Goal: Task Accomplishment & Management: Complete application form

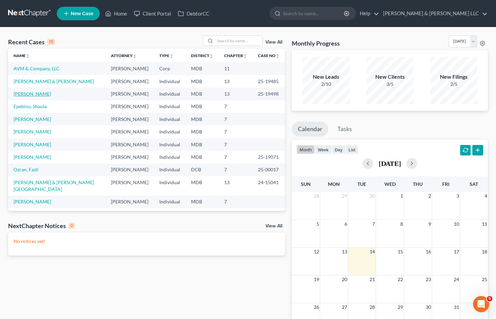
click at [41, 92] on link "[PERSON_NAME]" at bounding box center [33, 94] width 38 height 6
select select "6"
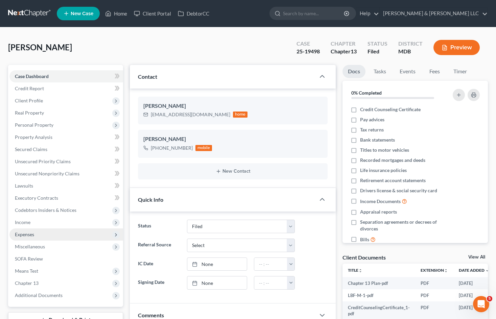
click at [51, 234] on span "Expenses" at bounding box center [66, 235] width 114 height 12
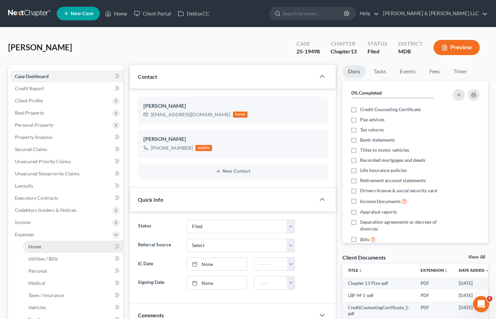
click at [54, 244] on link "Home" at bounding box center [73, 247] width 100 height 12
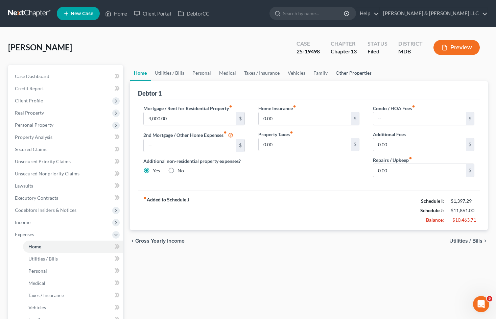
click at [347, 74] on link "Other Properties" at bounding box center [354, 73] width 44 height 16
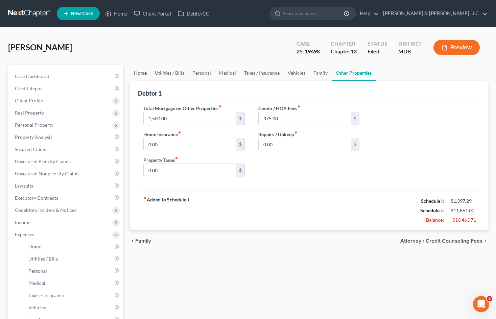
click at [139, 72] on link "Home" at bounding box center [140, 73] width 21 height 16
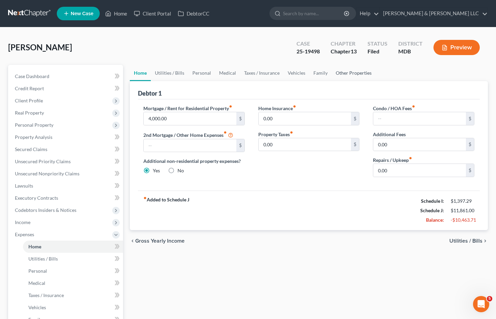
click at [352, 72] on link "Other Properties" at bounding box center [354, 73] width 44 height 16
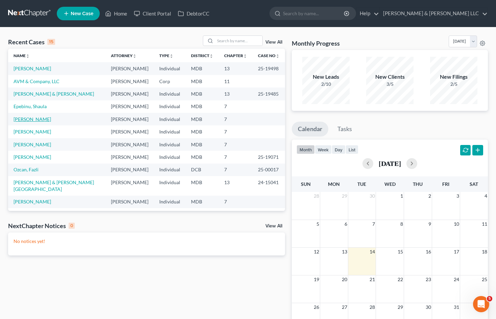
click at [37, 117] on link "[PERSON_NAME]" at bounding box center [33, 119] width 38 height 6
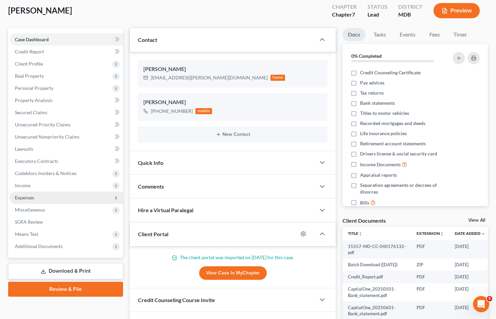
scroll to position [34, 0]
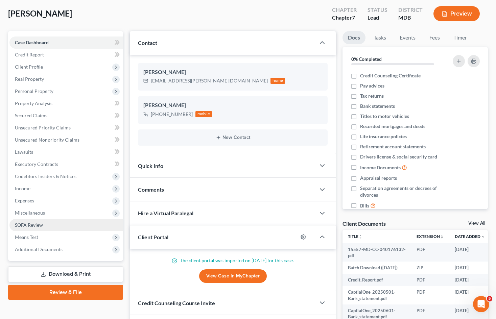
click at [81, 227] on link "SOFA Review" at bounding box center [66, 225] width 114 height 12
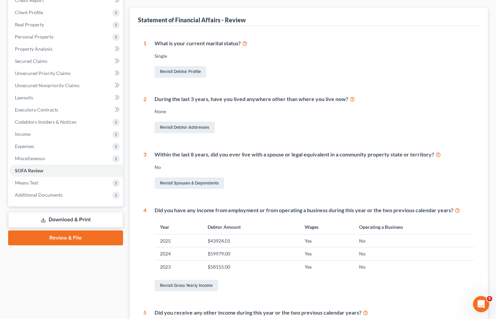
scroll to position [54, 0]
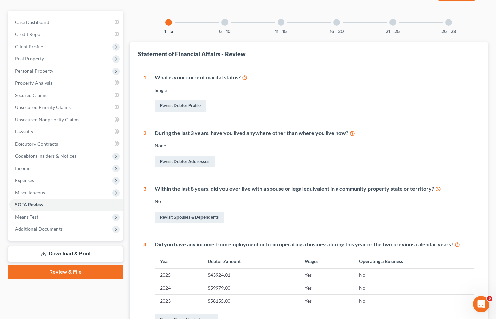
click at [225, 26] on div "6 - 10" at bounding box center [224, 22] width 23 height 23
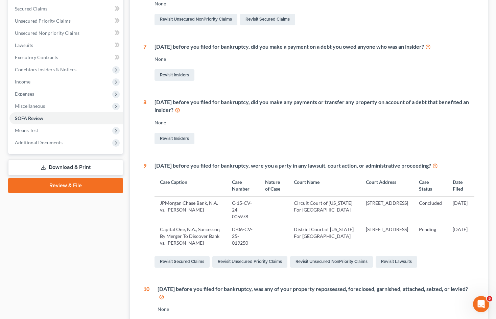
scroll to position [0, 0]
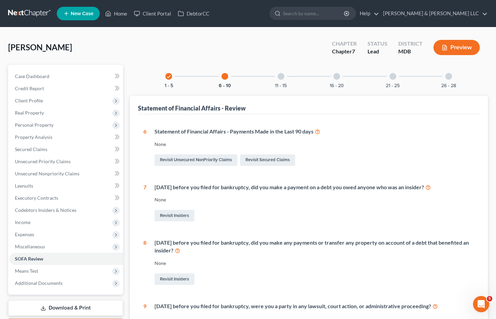
click at [279, 78] on div at bounding box center [281, 76] width 7 height 7
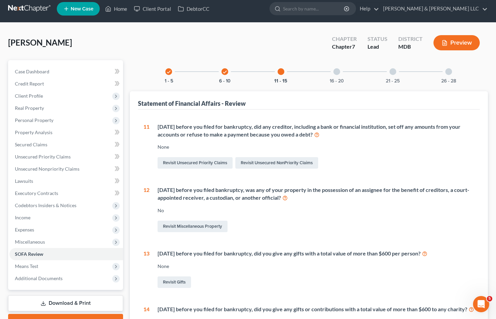
scroll to position [4, 0]
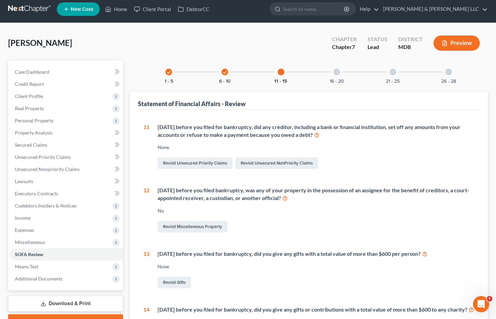
click at [336, 73] on div at bounding box center [337, 72] width 7 height 7
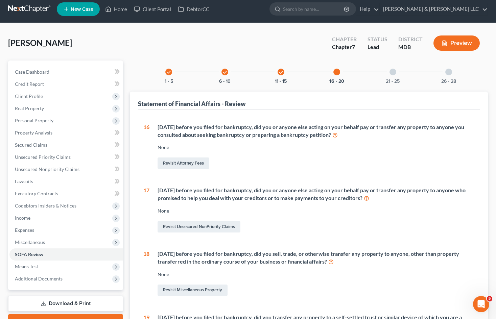
click at [394, 75] on div at bounding box center [393, 72] width 7 height 7
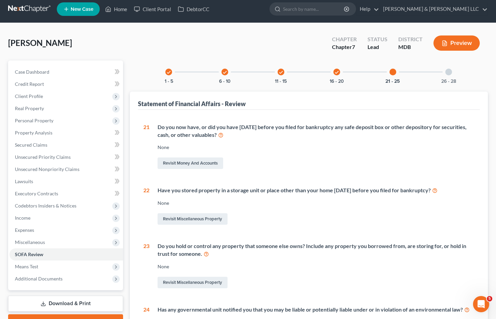
click at [452, 72] on div at bounding box center [448, 72] width 7 height 7
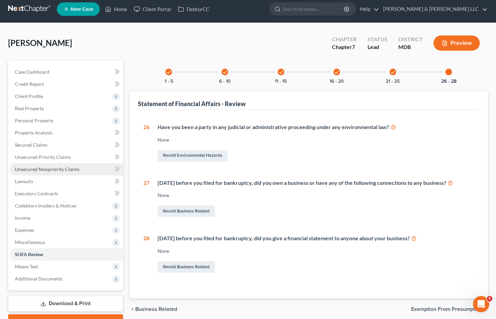
click at [74, 164] on link "Unsecured Nonpriority Claims" at bounding box center [66, 169] width 114 height 12
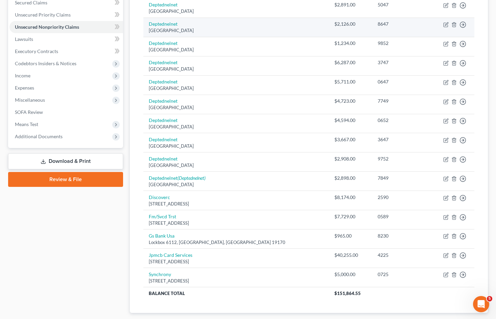
scroll to position [188, 0]
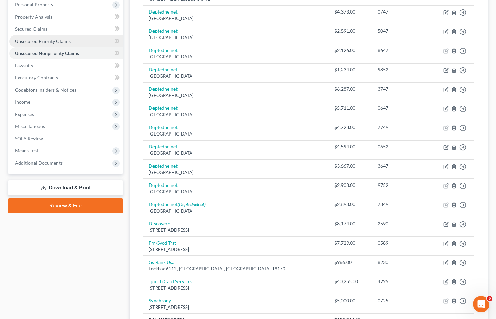
click at [39, 41] on span "Unsecured Priority Claims" at bounding box center [43, 41] width 56 height 6
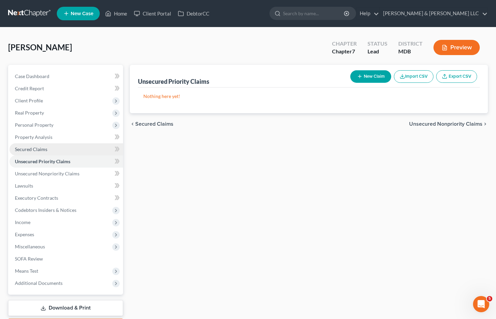
click at [55, 148] on link "Secured Claims" at bounding box center [66, 149] width 114 height 12
click at [212, 44] on div "[PERSON_NAME] Upgraded Chapter Chapter 7 Status Lead District MDB Preview" at bounding box center [248, 50] width 480 height 29
click at [117, 14] on link "Home" at bounding box center [116, 13] width 29 height 12
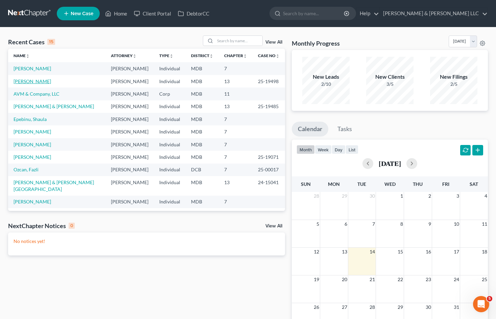
click at [38, 80] on link "[PERSON_NAME]" at bounding box center [33, 81] width 38 height 6
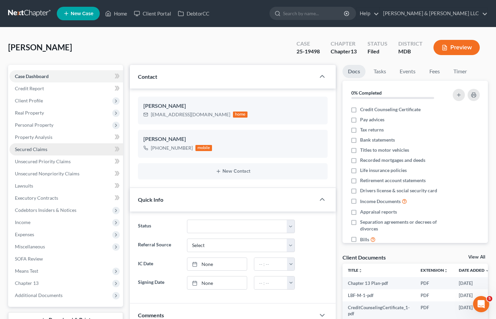
drag, startPoint x: 47, startPoint y: 149, endPoint x: 53, endPoint y: 148, distance: 6.5
click at [47, 149] on link "Secured Claims" at bounding box center [66, 149] width 114 height 12
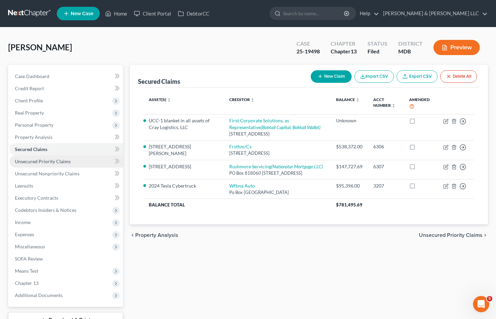
click at [58, 162] on span "Unsecured Priority Claims" at bounding box center [43, 162] width 56 height 6
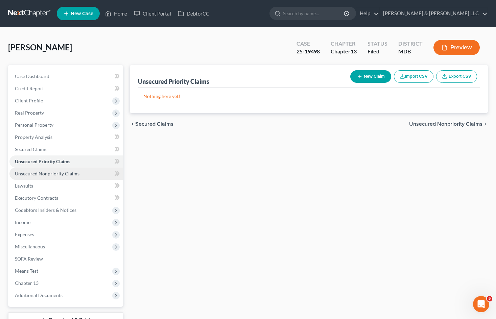
click at [59, 175] on span "Unsecured Nonpriority Claims" at bounding box center [47, 174] width 65 height 6
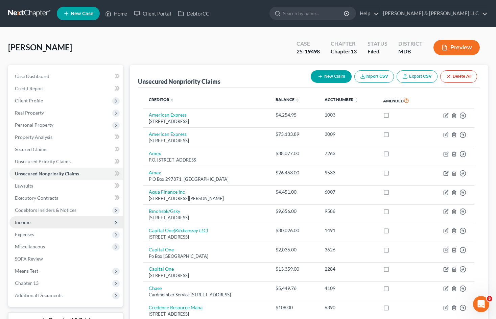
click at [51, 225] on span "Income" at bounding box center [66, 222] width 114 height 12
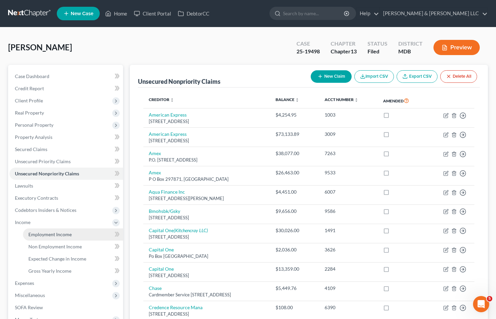
click at [54, 231] on link "Employment Income" at bounding box center [73, 235] width 100 height 12
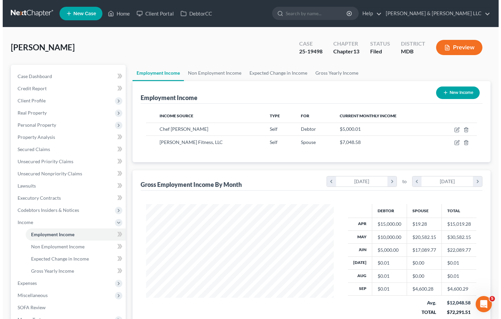
scroll to position [121, 201]
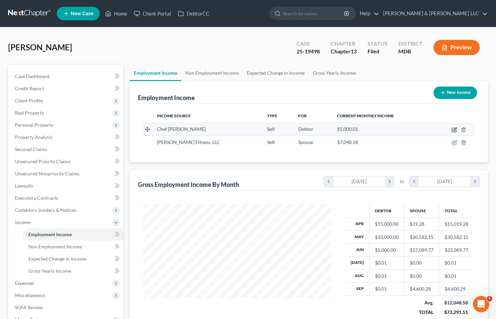
click at [453, 131] on icon "button" at bounding box center [454, 129] width 5 height 5
select select "1"
select select "21"
select select "0"
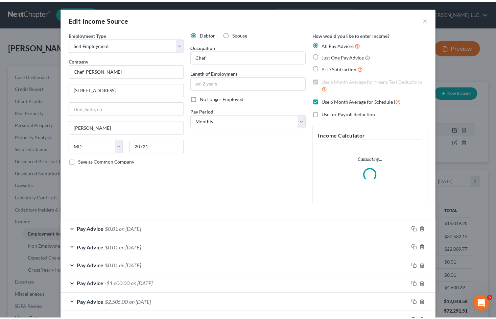
scroll to position [121, 203]
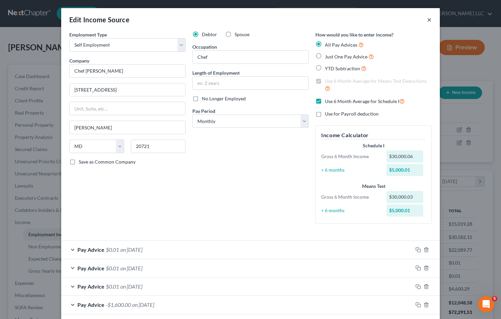
click at [428, 21] on button "×" at bounding box center [429, 20] width 5 height 8
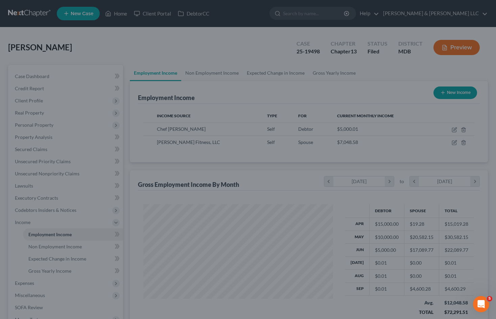
scroll to position [121, 201]
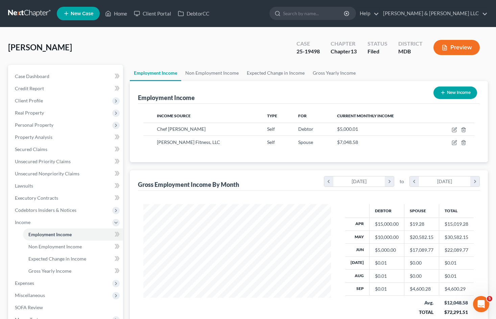
click at [454, 49] on button "Preview" at bounding box center [457, 47] width 46 height 15
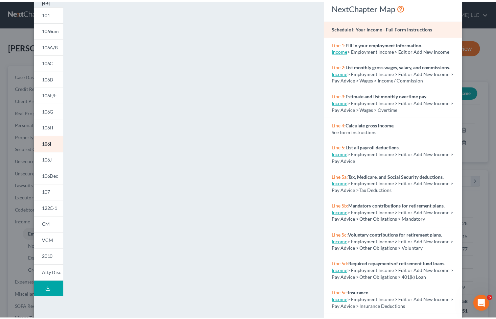
scroll to position [0, 0]
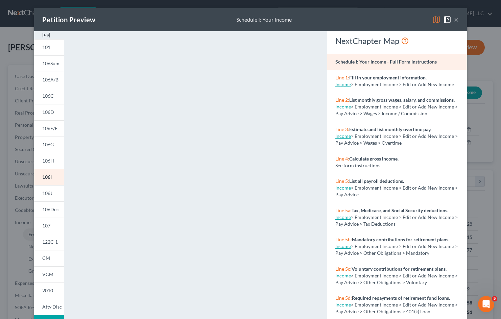
click at [455, 18] on button "×" at bounding box center [456, 20] width 5 height 8
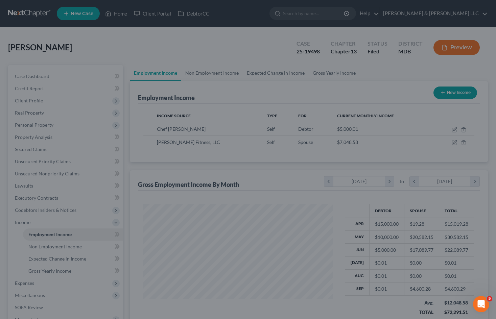
scroll to position [338129, 338049]
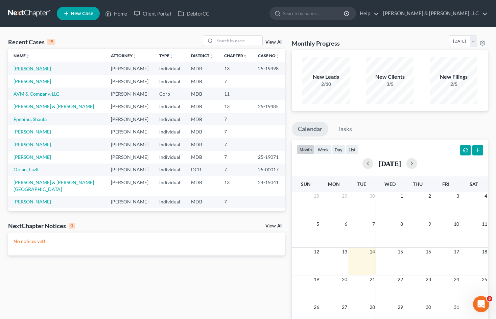
click at [40, 70] on link "[PERSON_NAME]" at bounding box center [33, 69] width 38 height 6
select select "6"
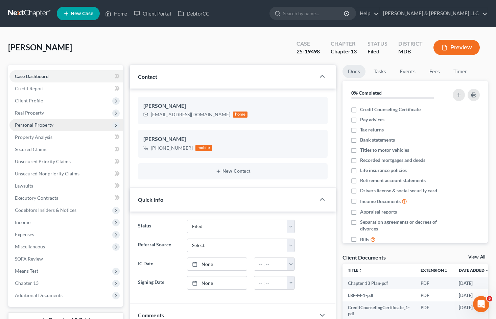
click at [65, 127] on span "Personal Property" at bounding box center [66, 125] width 114 height 12
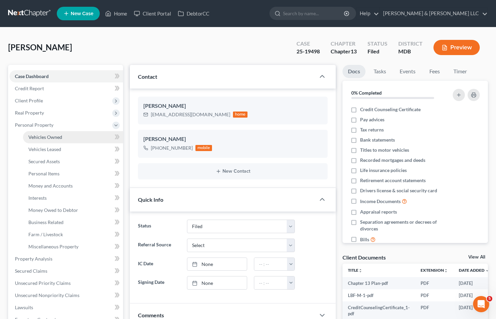
click at [73, 136] on link "Vehicles Owned" at bounding box center [73, 137] width 100 height 12
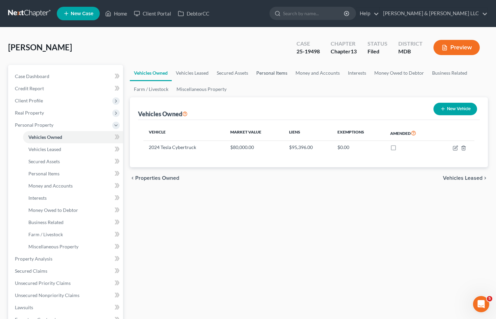
click at [281, 73] on link "Personal Items" at bounding box center [271, 73] width 39 height 16
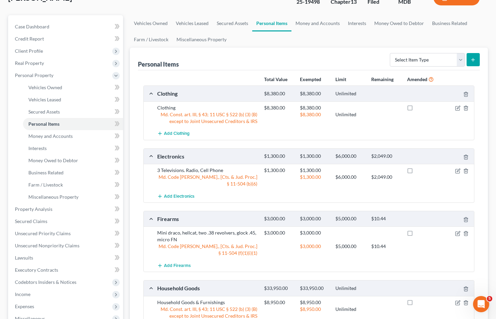
scroll to position [34, 0]
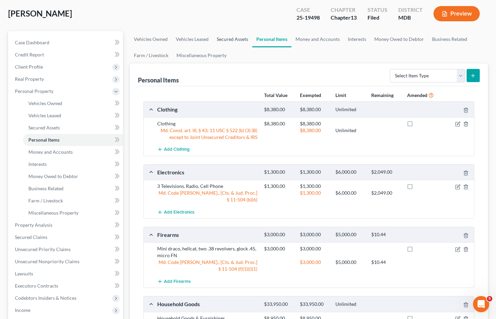
click at [230, 37] on link "Secured Assets" at bounding box center [233, 39] width 40 height 16
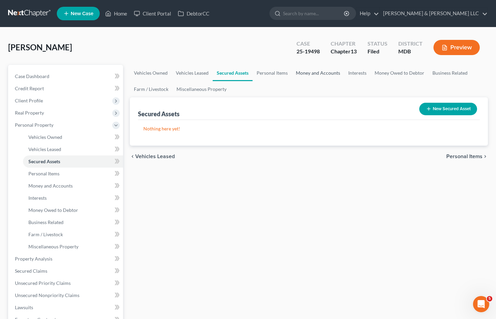
click at [310, 76] on link "Money and Accounts" at bounding box center [318, 73] width 52 height 16
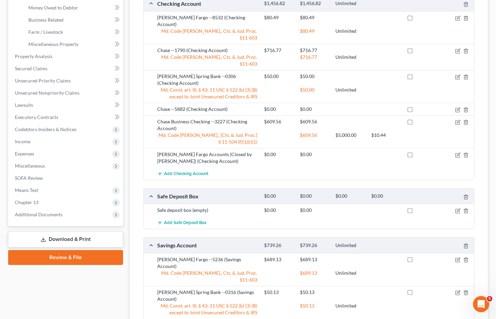
scroll to position [203, 0]
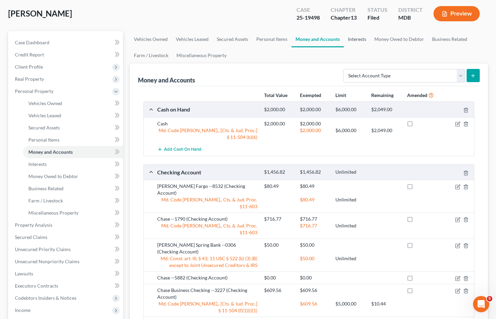
click at [357, 36] on link "Interests" at bounding box center [357, 39] width 26 height 16
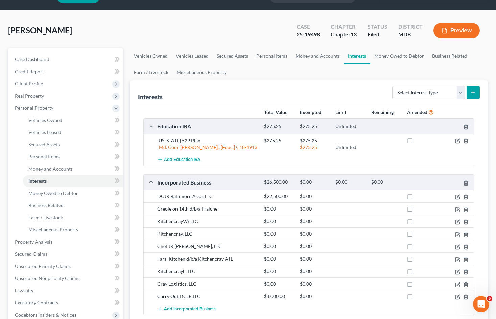
scroll to position [16, 0]
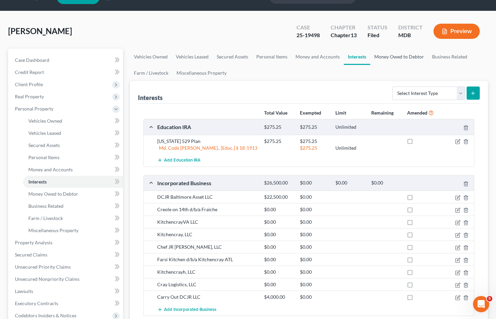
click at [388, 61] on link "Money Owed to Debtor" at bounding box center [399, 57] width 58 height 16
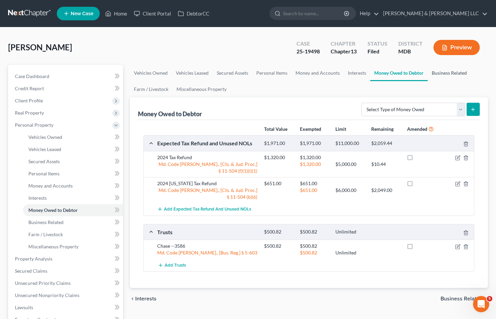
click at [455, 72] on link "Business Related" at bounding box center [449, 73] width 43 height 16
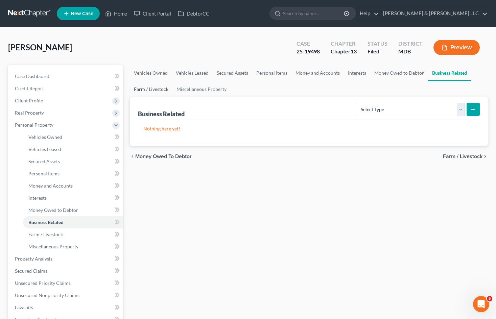
click at [161, 91] on link "Farm / Livestock" at bounding box center [151, 89] width 43 height 16
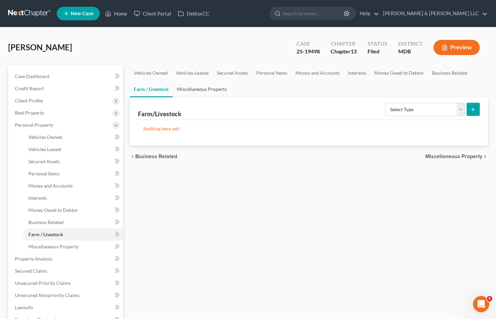
click at [203, 90] on link "Miscellaneous Property" at bounding box center [202, 89] width 58 height 16
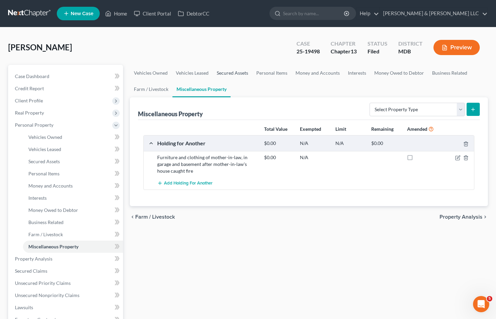
click at [234, 73] on link "Secured Assets" at bounding box center [233, 73] width 40 height 16
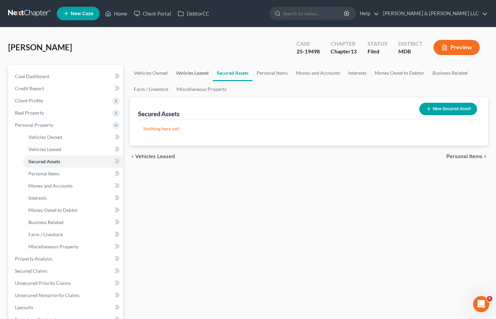
click at [193, 73] on link "Vehicles Leased" at bounding box center [192, 73] width 41 height 16
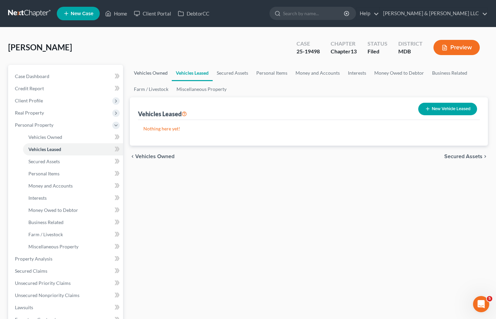
click at [155, 75] on link "Vehicles Owned" at bounding box center [151, 73] width 42 height 16
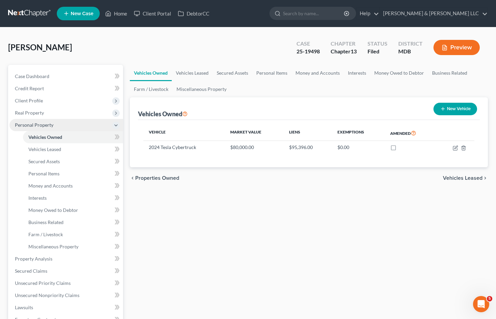
click at [62, 125] on span "Personal Property" at bounding box center [66, 125] width 114 height 12
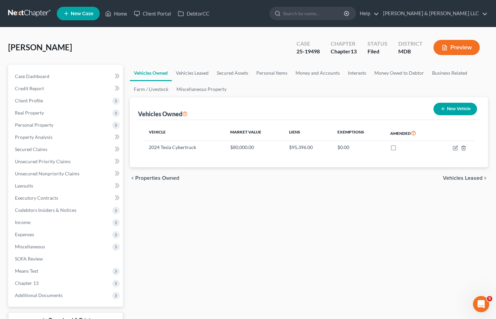
click at [337, 228] on div "Vehicles Owned Vehicles Leased Secured Assets Personal Items Money and Accounts…" at bounding box center [309, 205] width 365 height 281
